Goal: Task Accomplishment & Management: Manage account settings

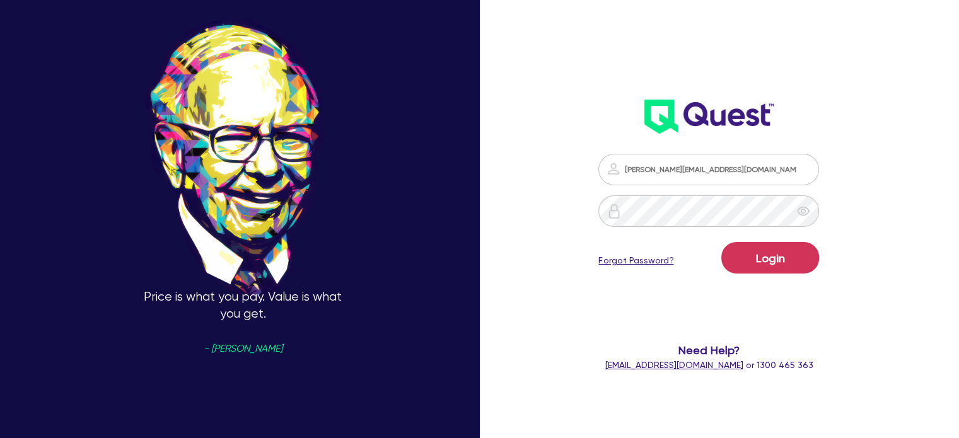
click at [721, 242] on button "Login" at bounding box center [770, 258] width 98 height 32
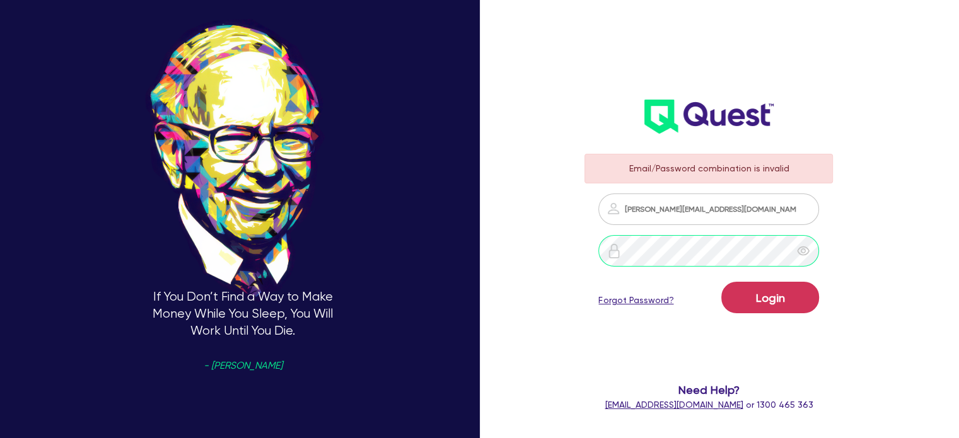
click at [721, 282] on button "Login" at bounding box center [770, 298] width 98 height 32
click at [810, 241] on div at bounding box center [803, 251] width 32 height 32
click at [721, 282] on button "Login" at bounding box center [770, 298] width 98 height 32
click at [625, 304] on link "Forgot Password?" at bounding box center [635, 300] width 75 height 13
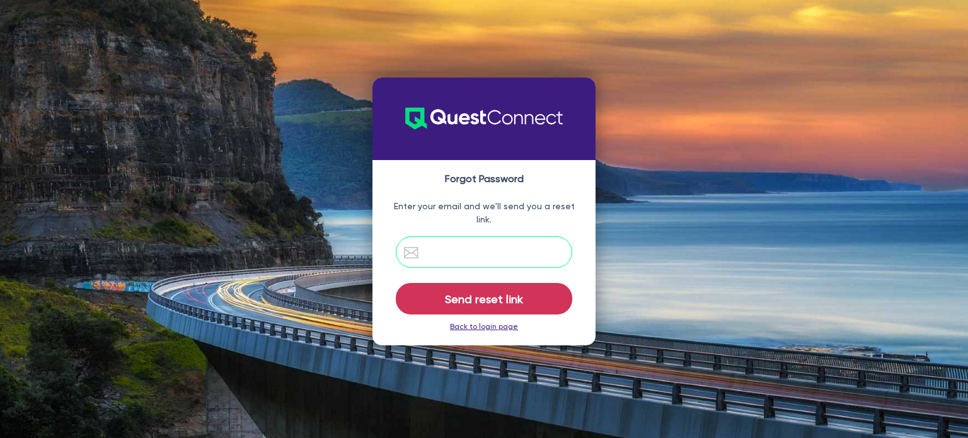
click at [510, 259] on input "email" at bounding box center [484, 252] width 177 height 32
click at [334, 231] on div "Forgot Password Enter your email and we'll send you a reset link. Send reset li…" at bounding box center [484, 220] width 968 height 284
click at [509, 322] on link "Back to login page" at bounding box center [484, 326] width 68 height 9
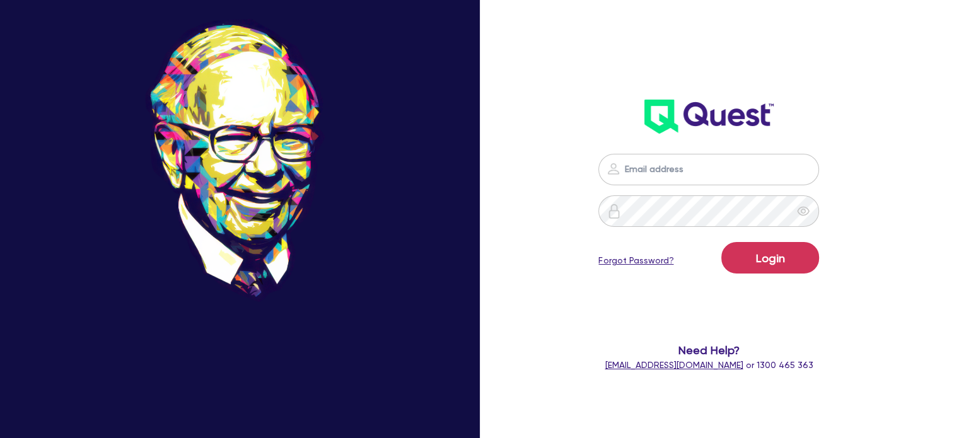
click at [637, 262] on link "Forgot Password?" at bounding box center [635, 260] width 75 height 13
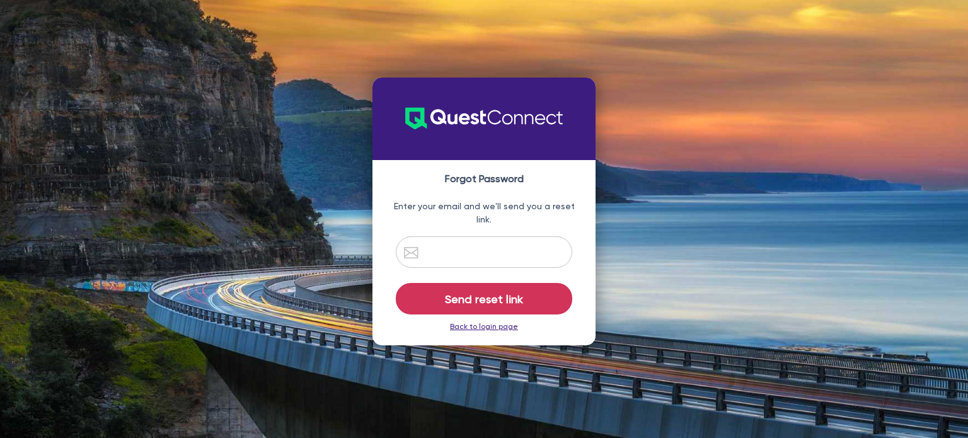
click at [638, 260] on div "Forgot Password Enter your email and we'll send you a reset link. Send reset li…" at bounding box center [484, 220] width 968 height 284
click at [468, 248] on input "email" at bounding box center [484, 252] width 177 height 32
type input "[PERSON_NAME][EMAIL_ADDRESS][DOMAIN_NAME]"
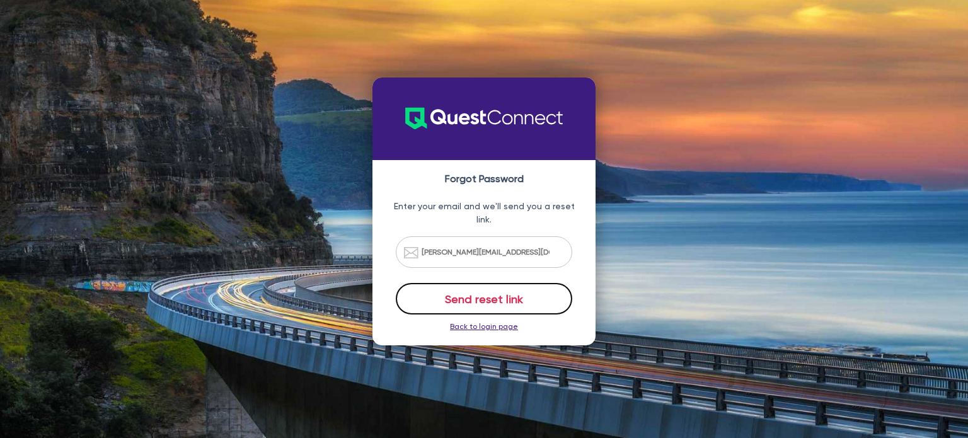
click at [498, 294] on button "Send reset link" at bounding box center [484, 299] width 177 height 32
